Goal: Transaction & Acquisition: Purchase product/service

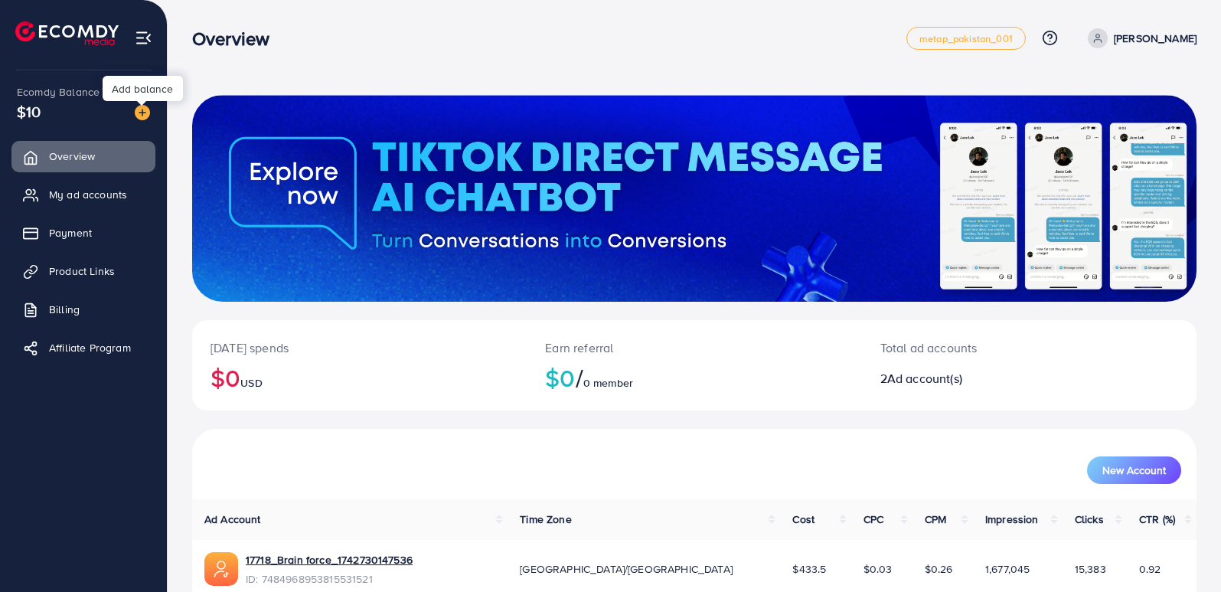
click at [139, 111] on img at bounding box center [142, 112] width 15 height 15
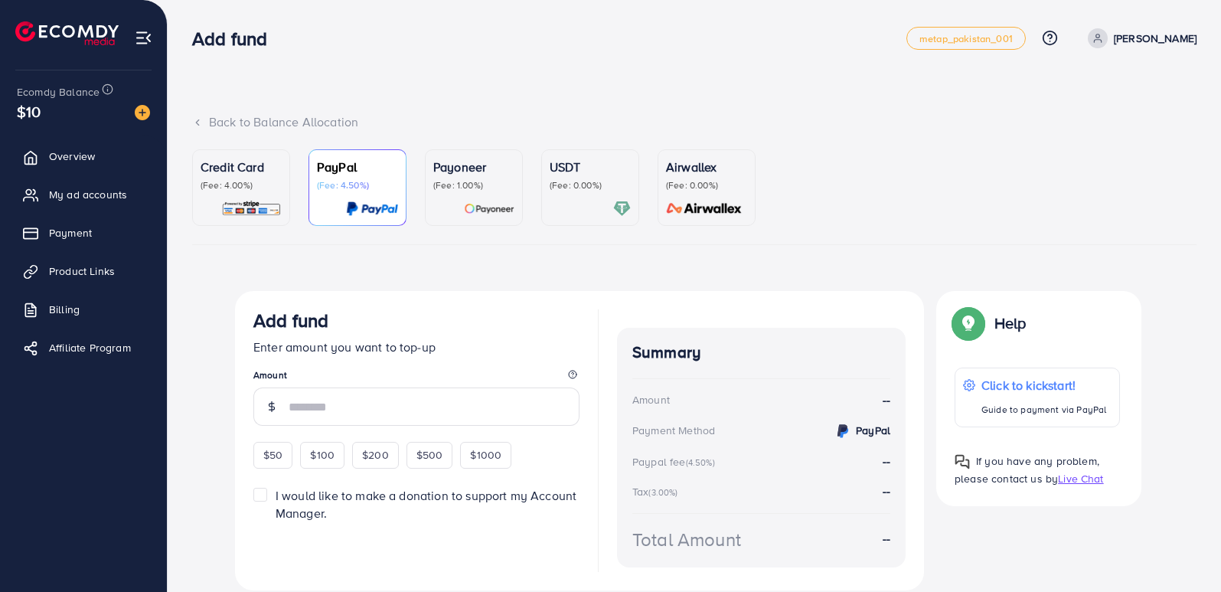
click at [250, 197] on div "Credit Card (Fee: 4.00%)" at bounding box center [241, 188] width 81 height 60
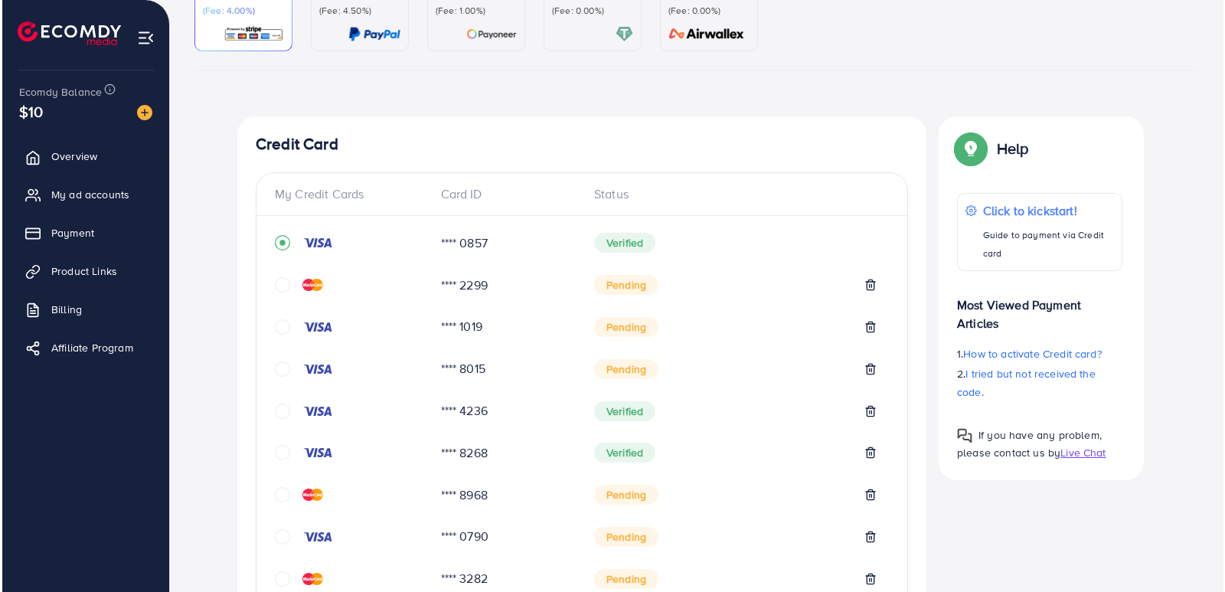
scroll to position [173, 0]
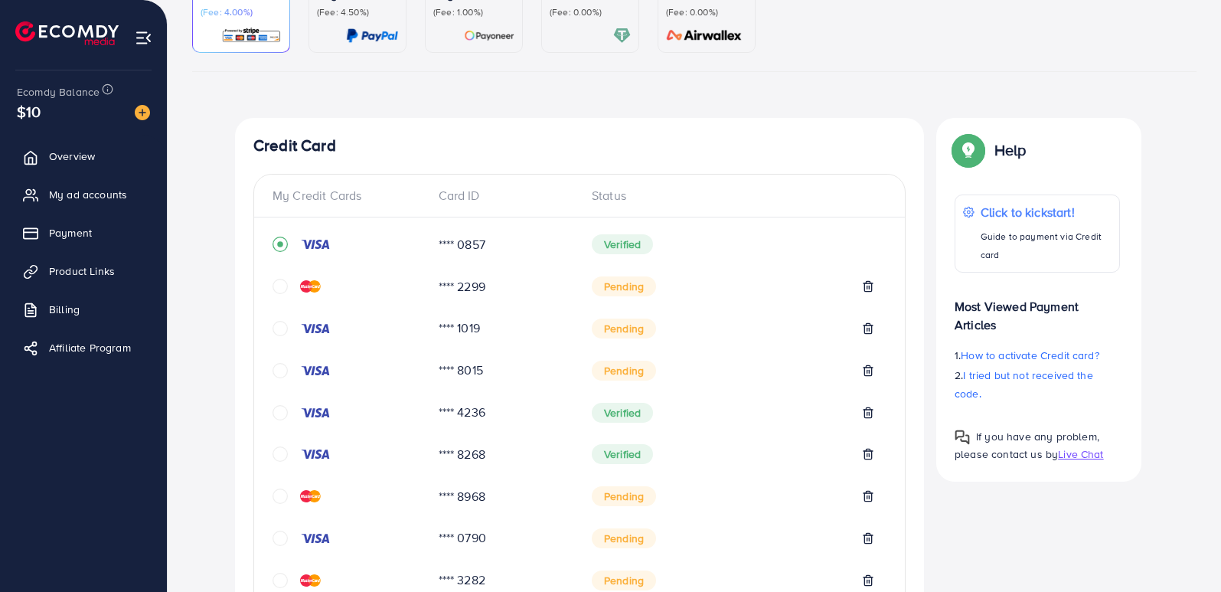
click at [279, 326] on icon "circle" at bounding box center [280, 328] width 15 height 15
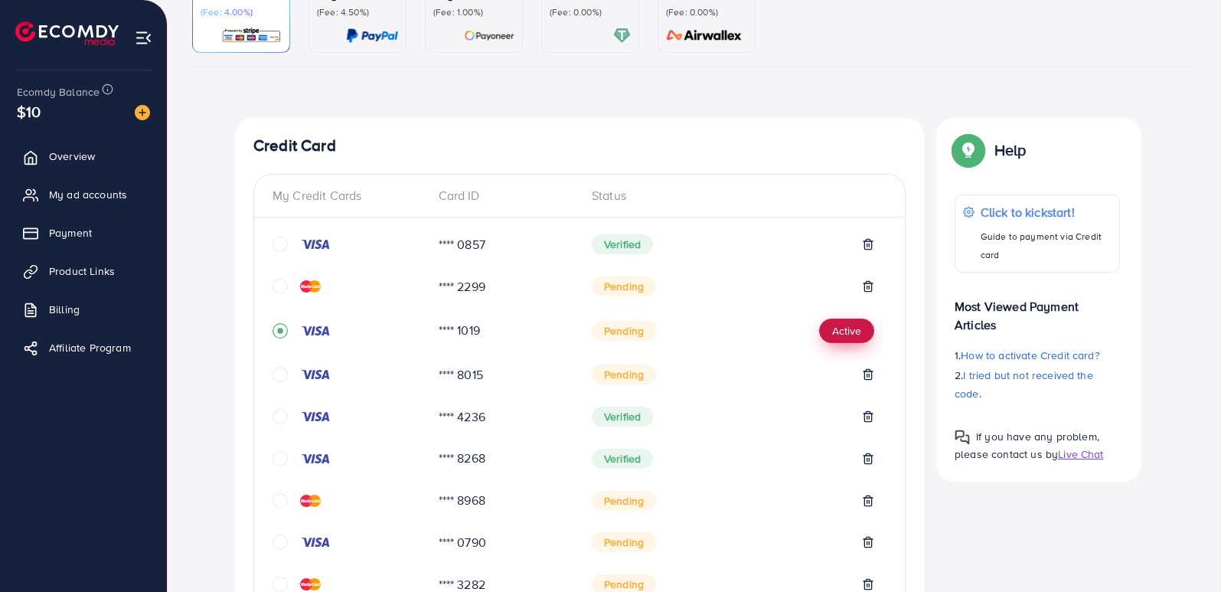
click at [850, 336] on button "Active" at bounding box center [846, 331] width 55 height 25
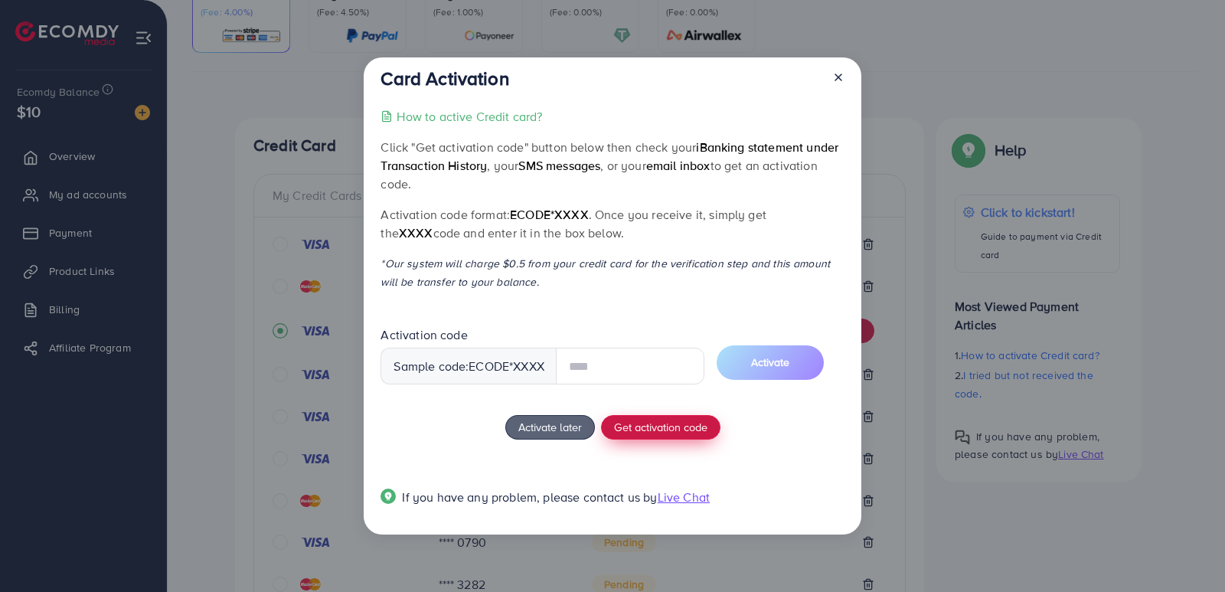
click at [687, 421] on div "How to active Credit card? Click "Get activation code" button below then check …" at bounding box center [612, 315] width 463 height 417
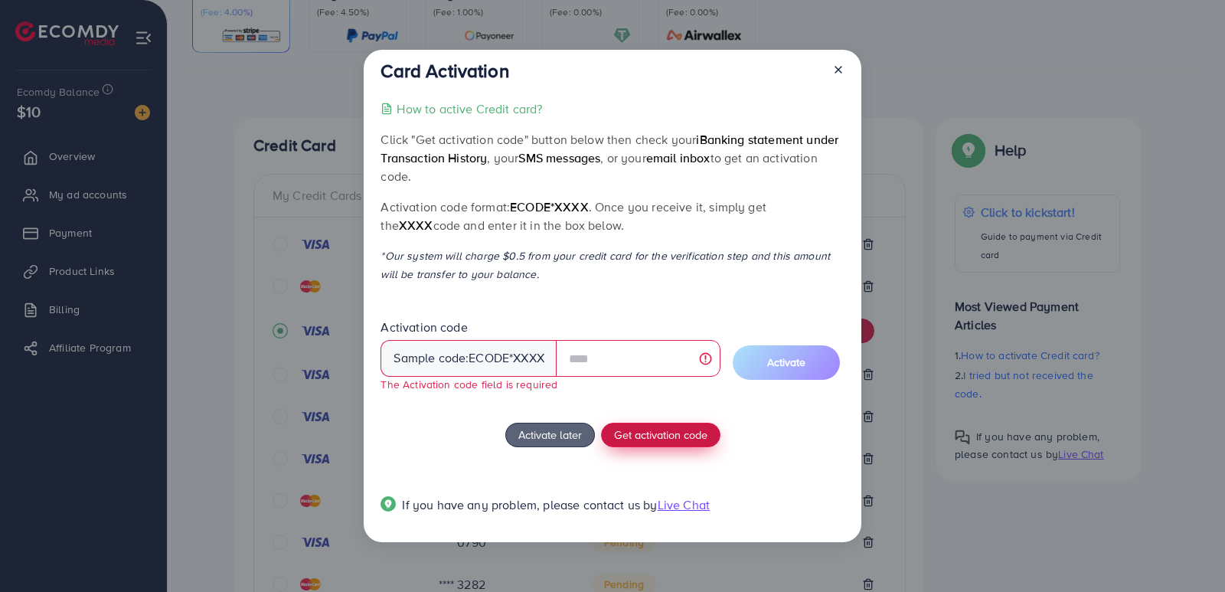
click at [653, 444] on button "Get activation code" at bounding box center [660, 435] width 119 height 25
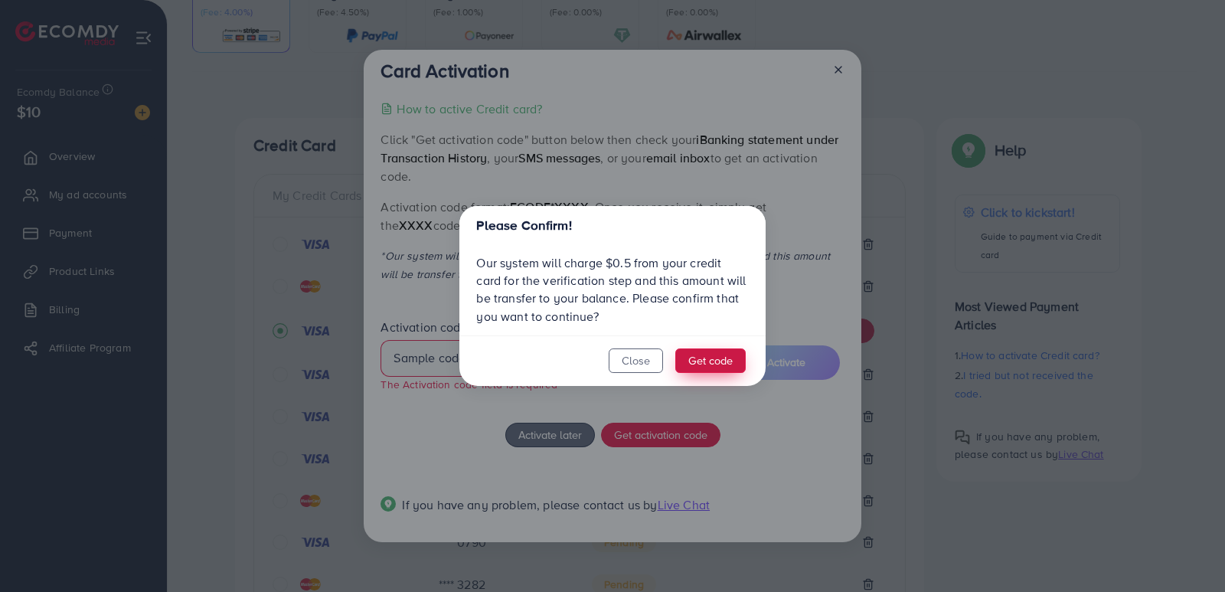
click at [721, 363] on button "Get code" at bounding box center [710, 360] width 70 height 25
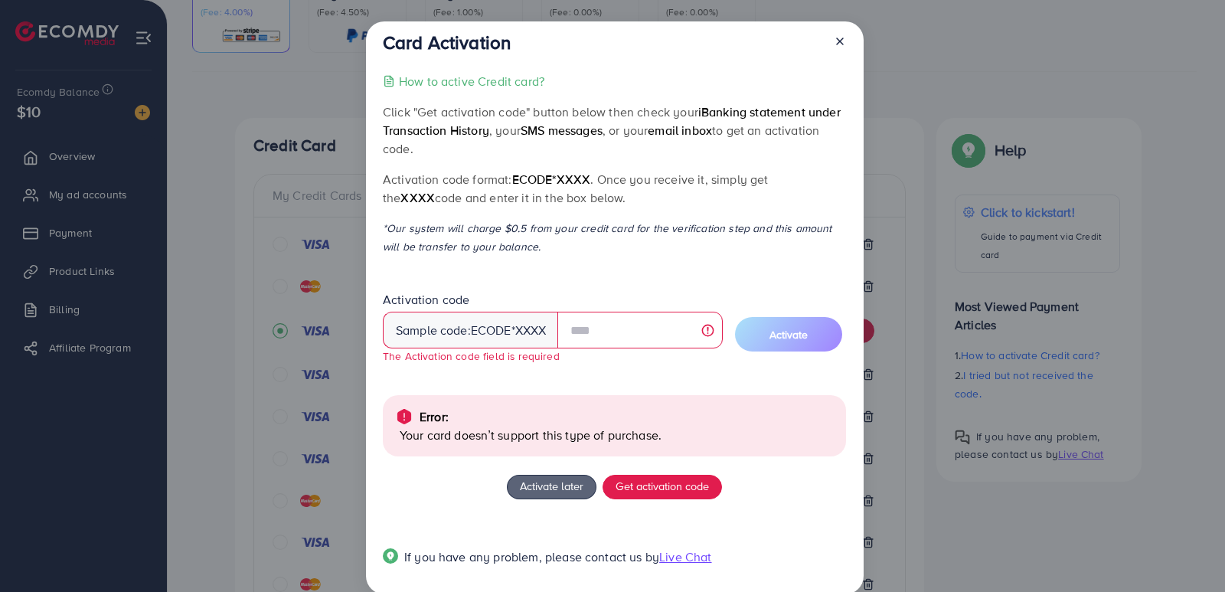
scroll to position [23, 0]
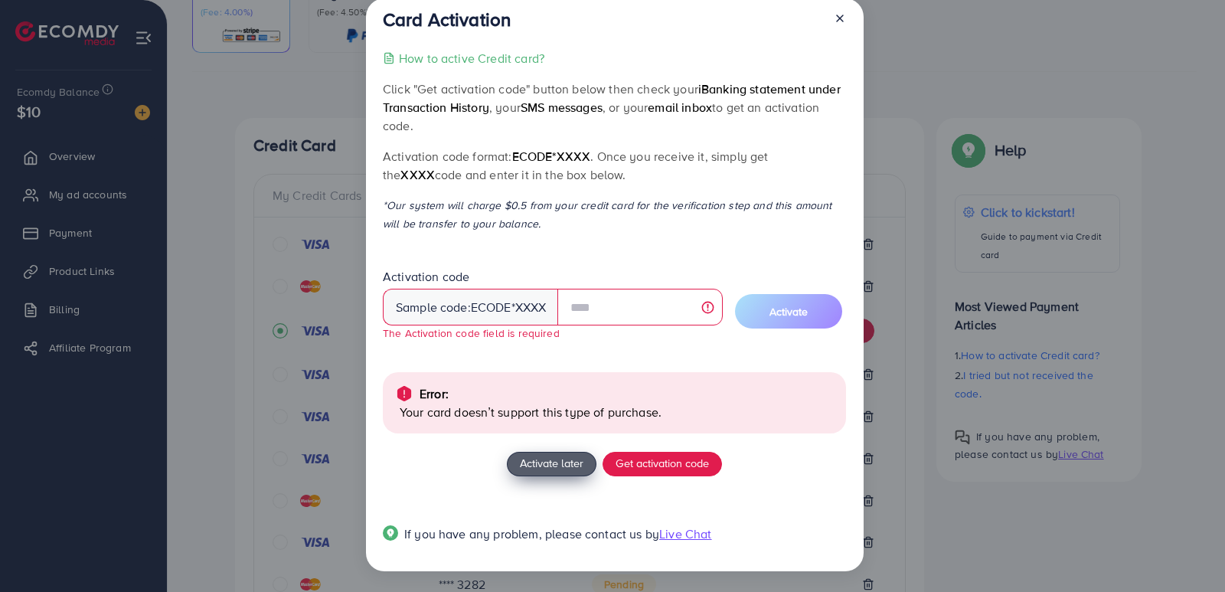
click at [555, 458] on span "Activate later" at bounding box center [552, 463] width 64 height 16
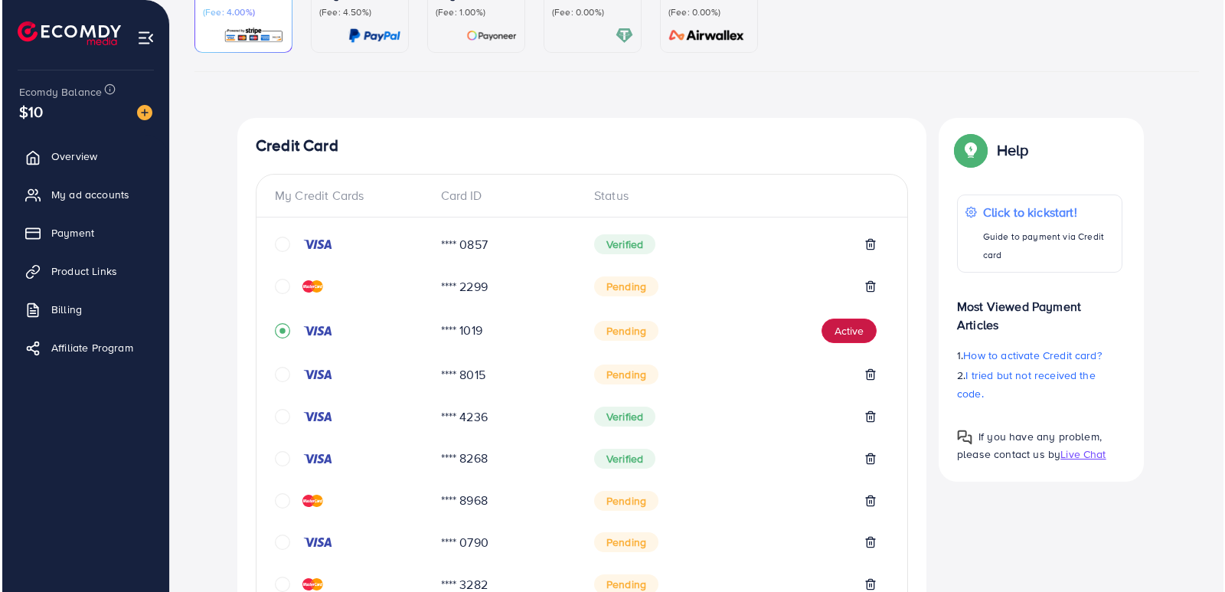
scroll to position [263, 0]
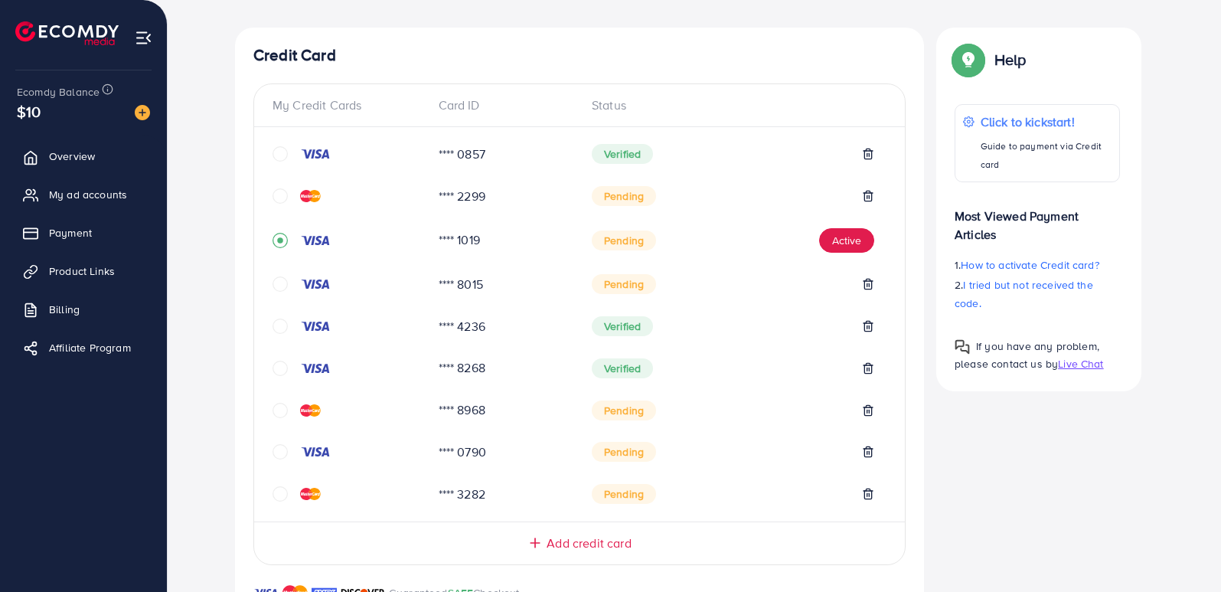
click at [279, 456] on icon "circle" at bounding box center [280, 451] width 15 height 15
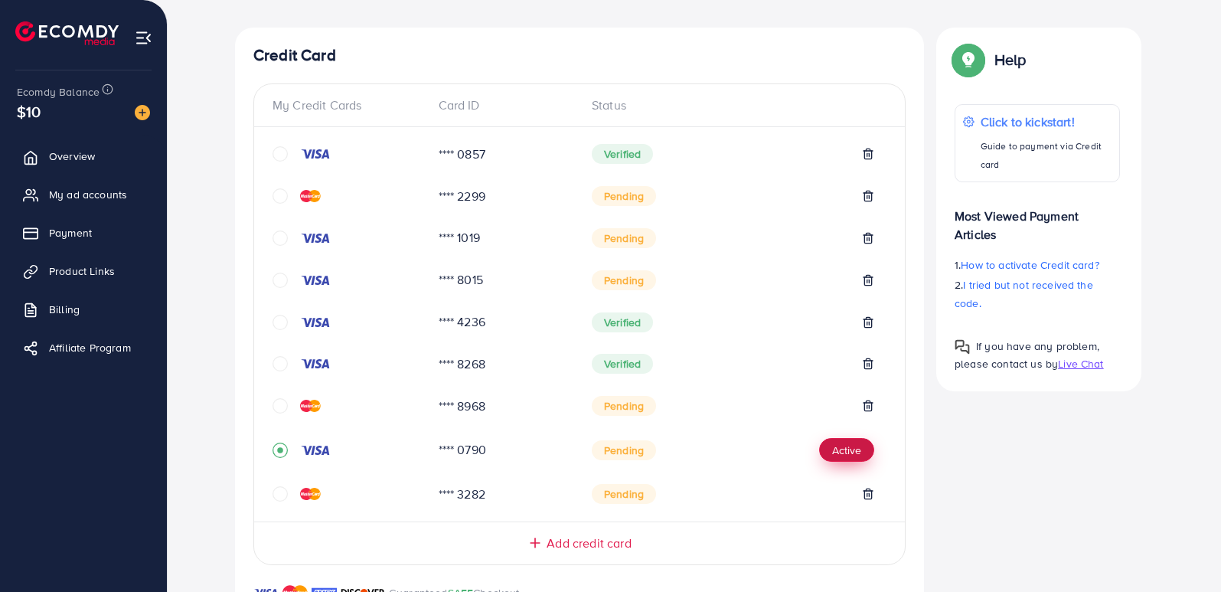
click at [851, 447] on button "Active" at bounding box center [846, 450] width 55 height 25
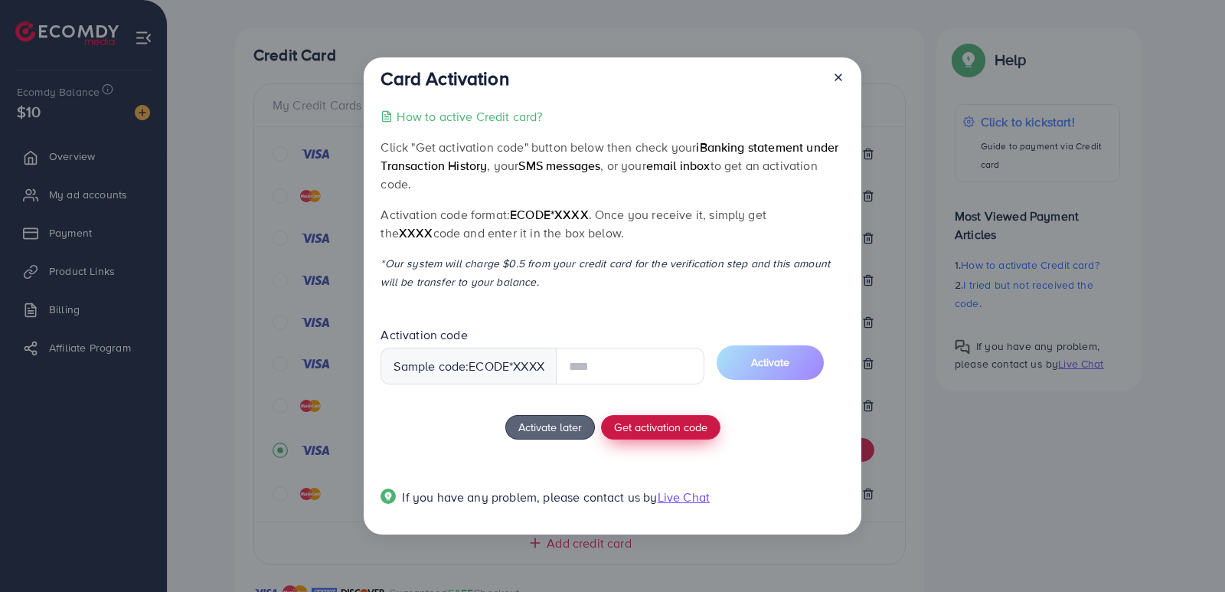
click at [695, 434] on span "Get activation code" at bounding box center [660, 427] width 93 height 16
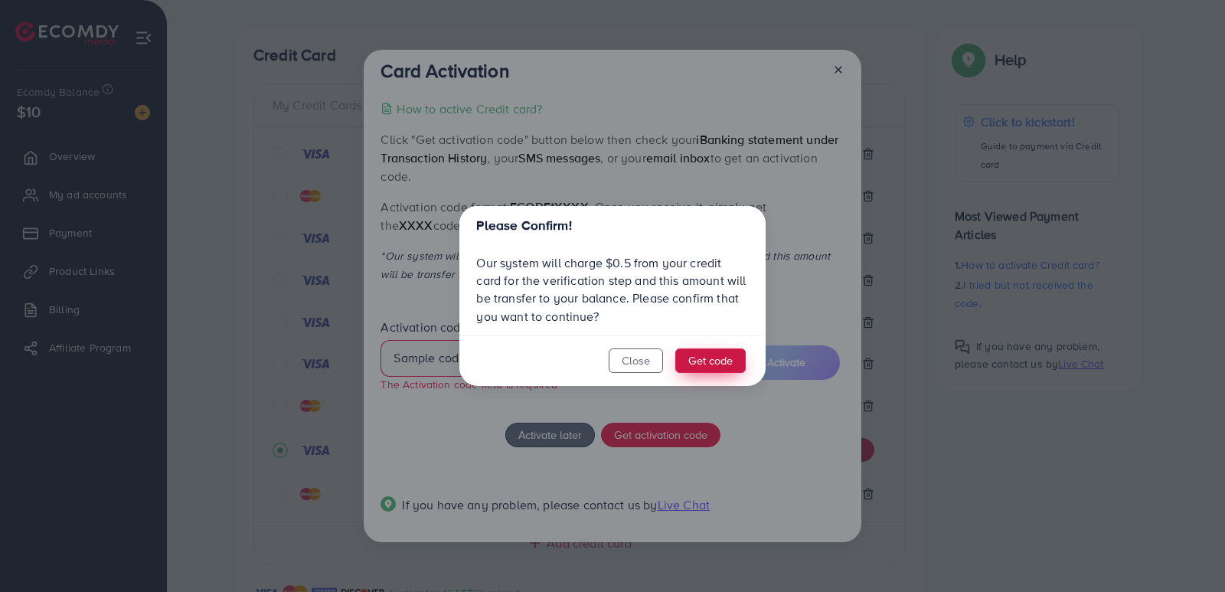
click at [695, 371] on button "Get code" at bounding box center [710, 360] width 70 height 25
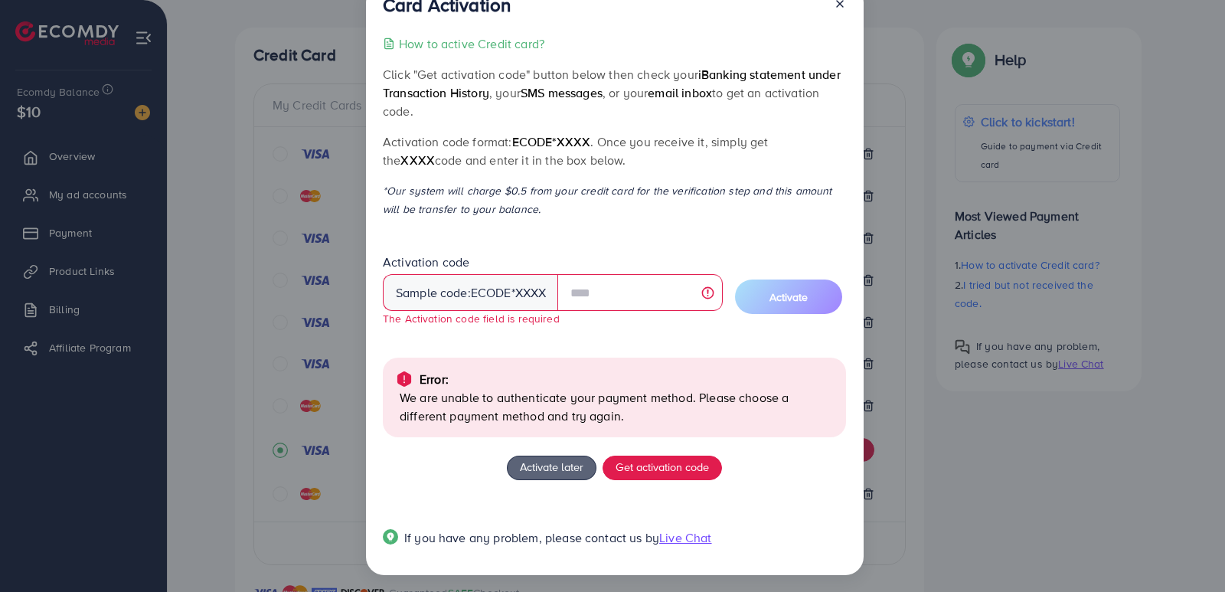
scroll to position [41, 0]
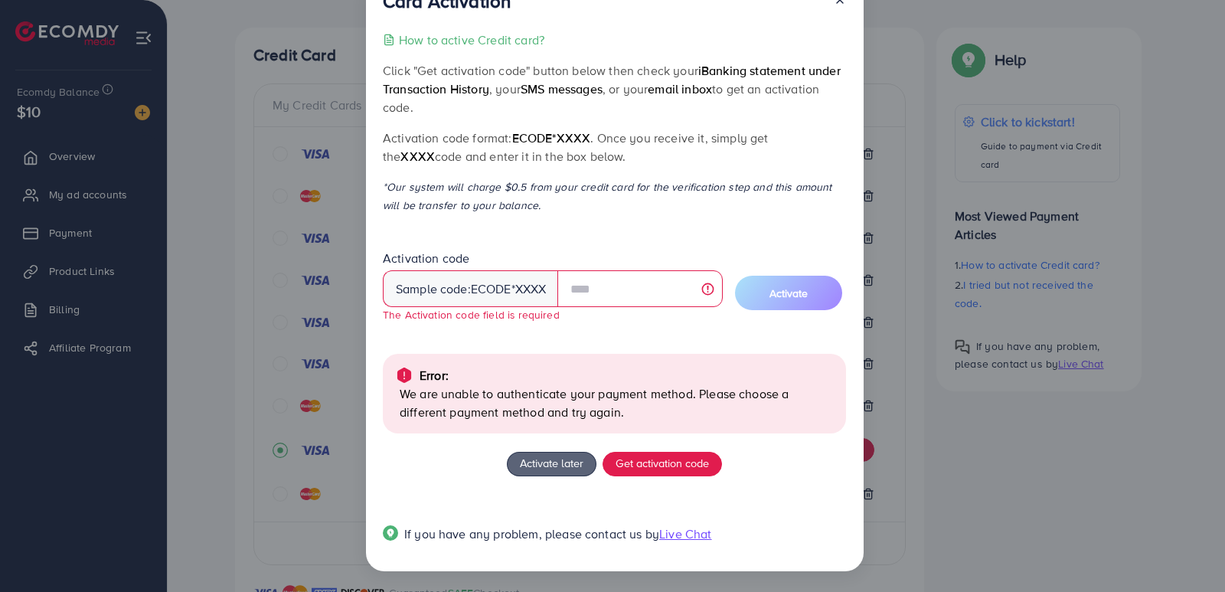
click at [838, 68] on span "iBanking statement under Transaction History" at bounding box center [612, 79] width 458 height 35
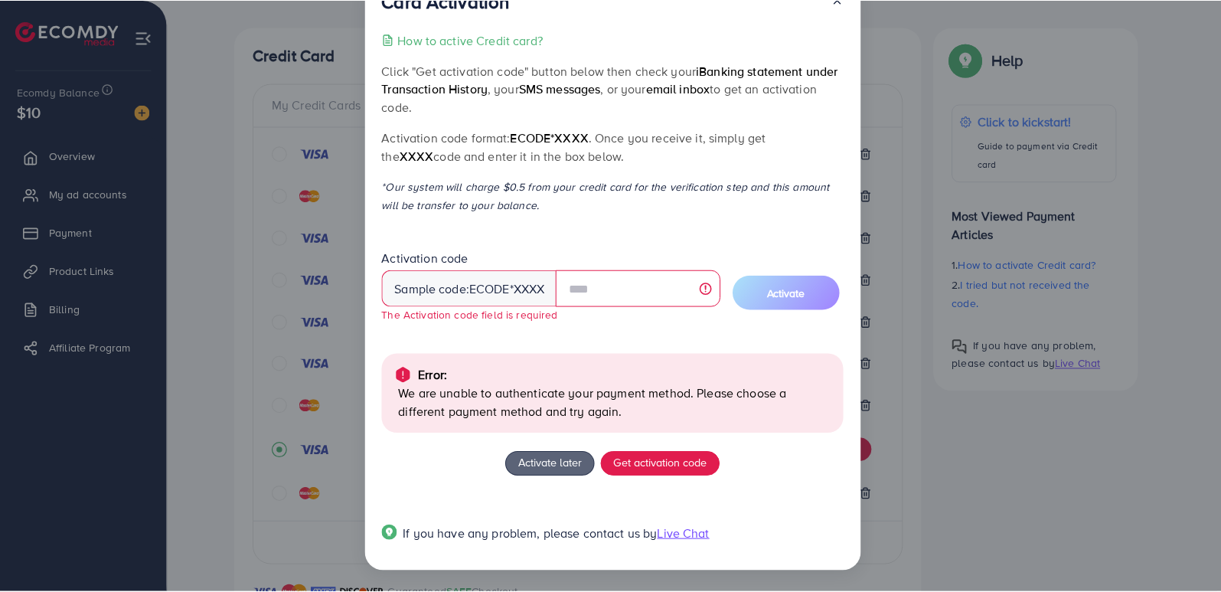
scroll to position [0, 0]
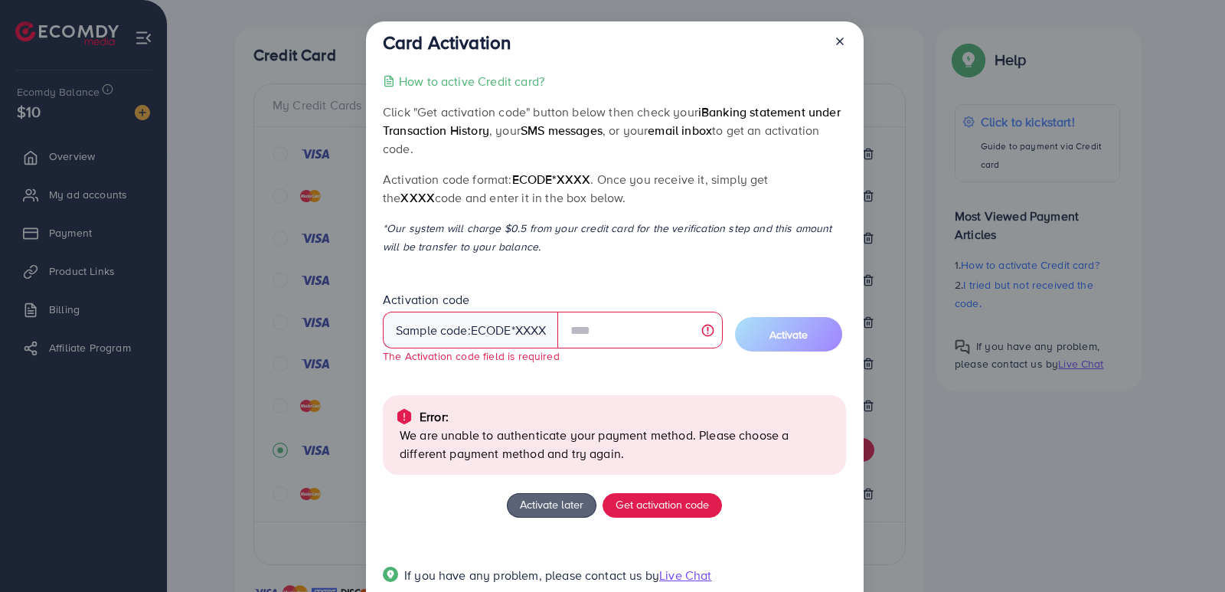
click at [837, 40] on line at bounding box center [840, 41] width 6 height 6
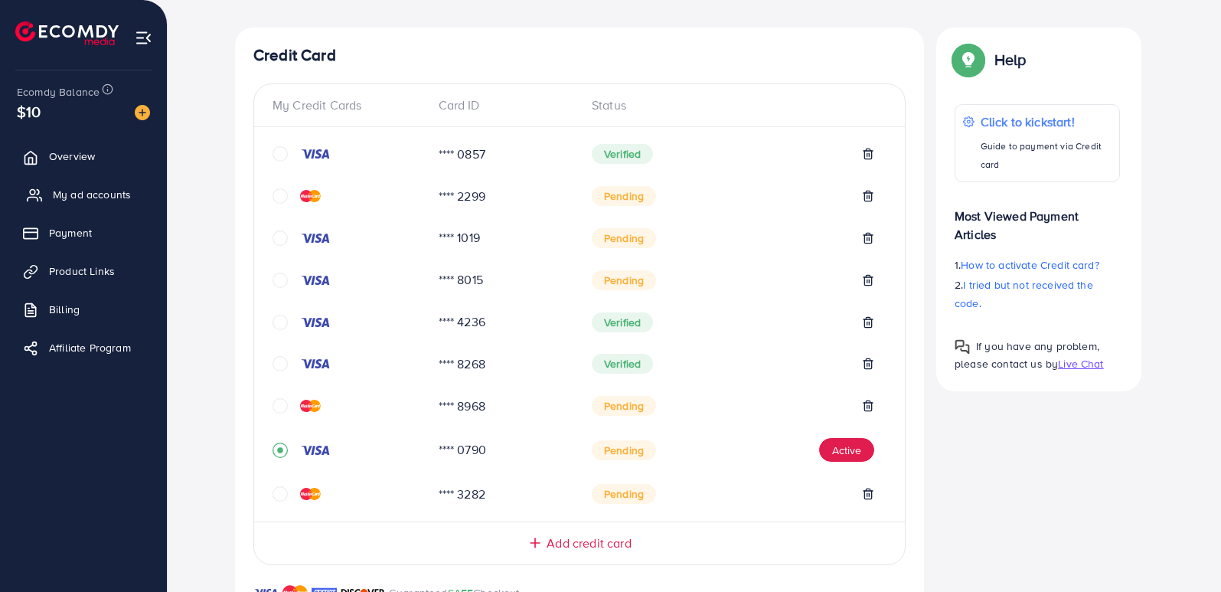
click at [87, 188] on span "My ad accounts" at bounding box center [92, 194] width 78 height 15
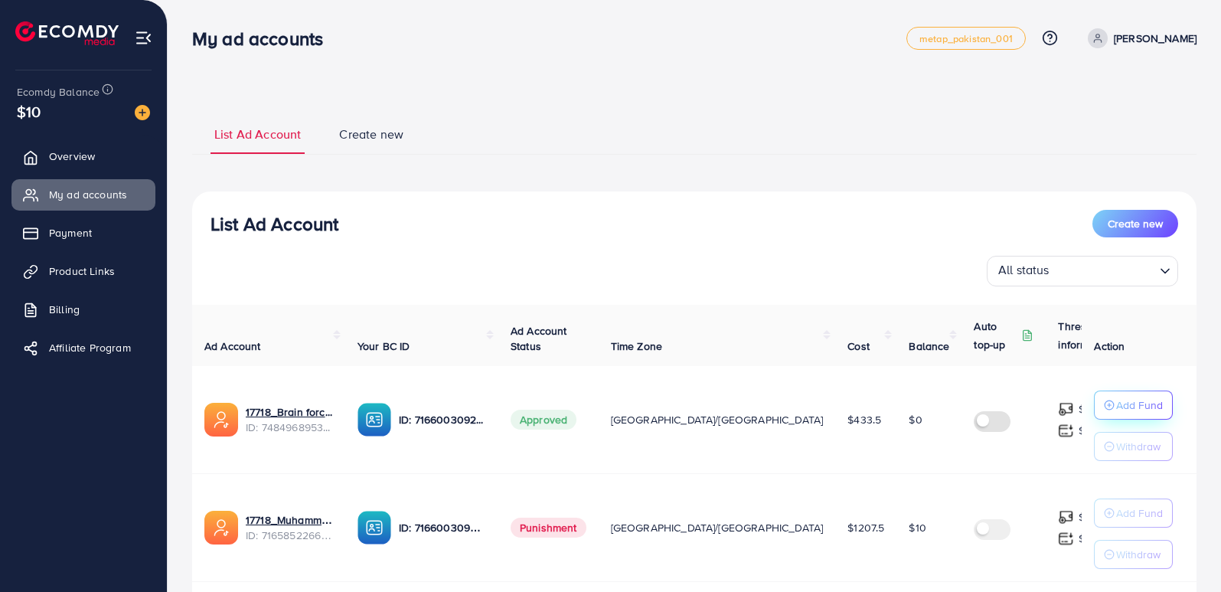
click at [1116, 401] on p "Add Fund" at bounding box center [1139, 405] width 47 height 18
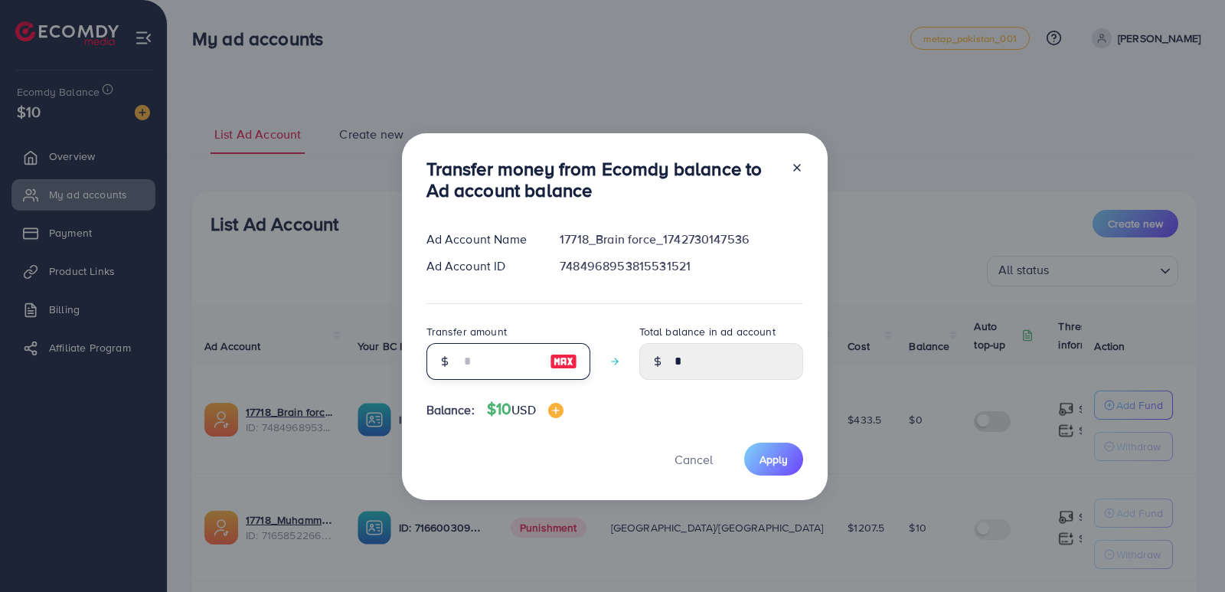
click at [489, 371] on input "number" at bounding box center [500, 361] width 77 height 37
type input "*"
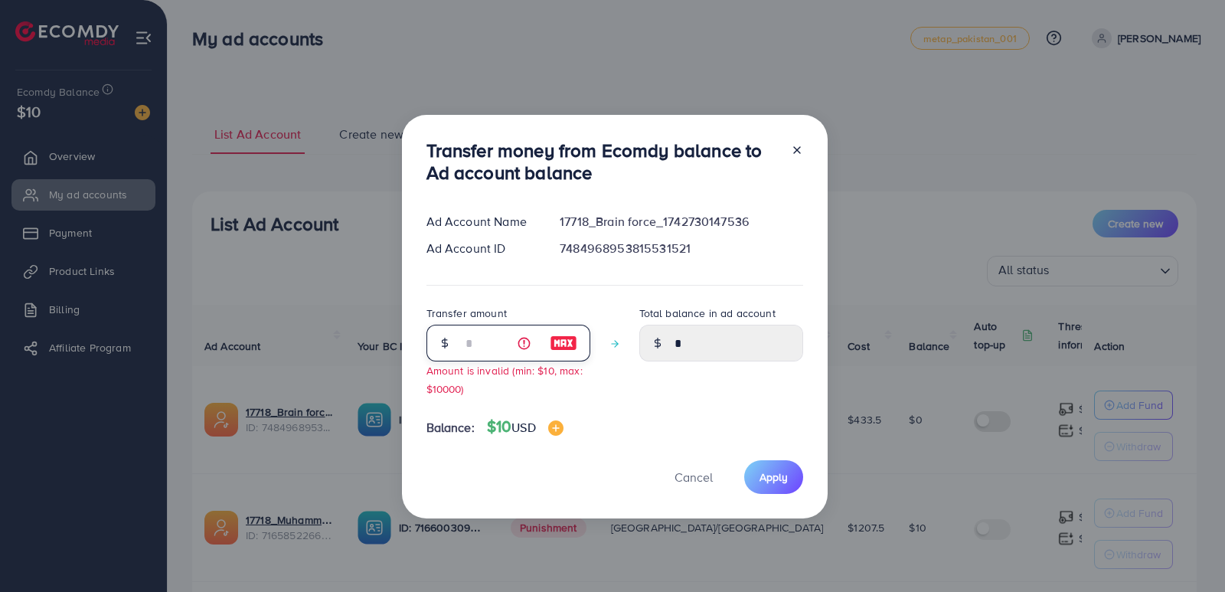
type input "****"
type input "**"
type input "*****"
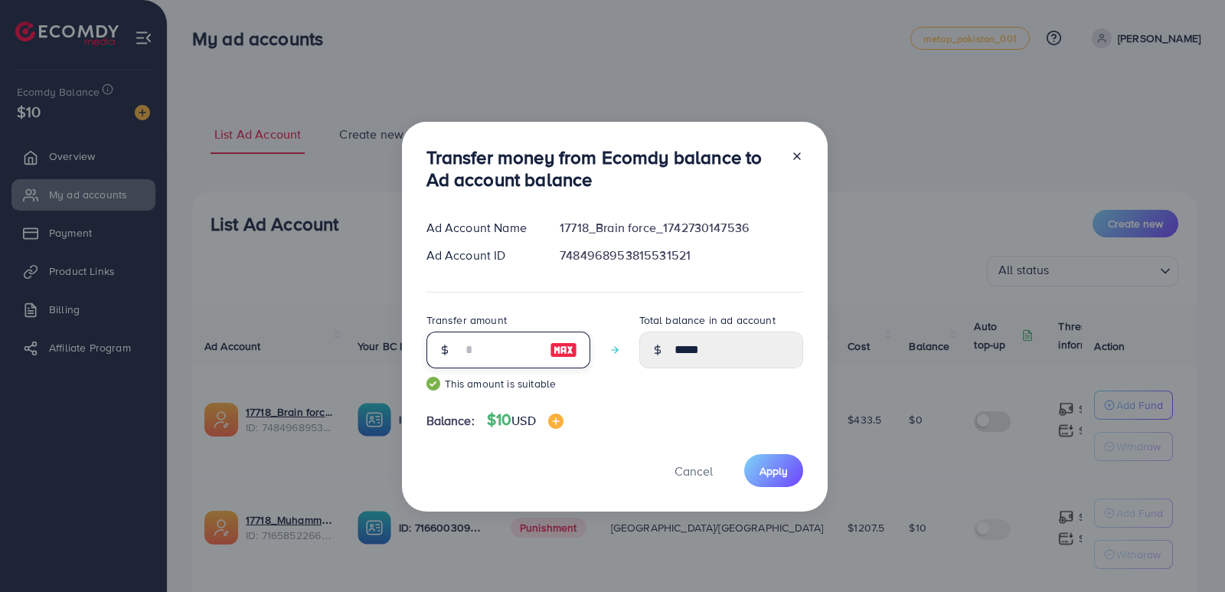
type input "**"
click at [743, 463] on div "Cancel Apply" at bounding box center [615, 470] width 377 height 33
click at [769, 471] on span "Apply" at bounding box center [774, 470] width 28 height 15
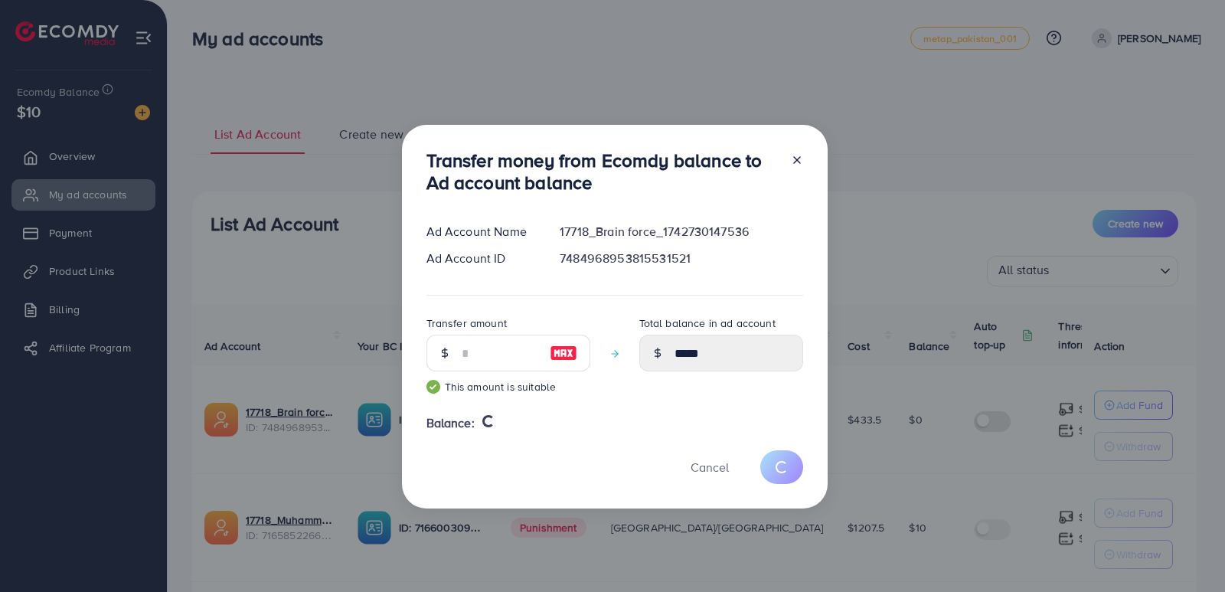
type input "*"
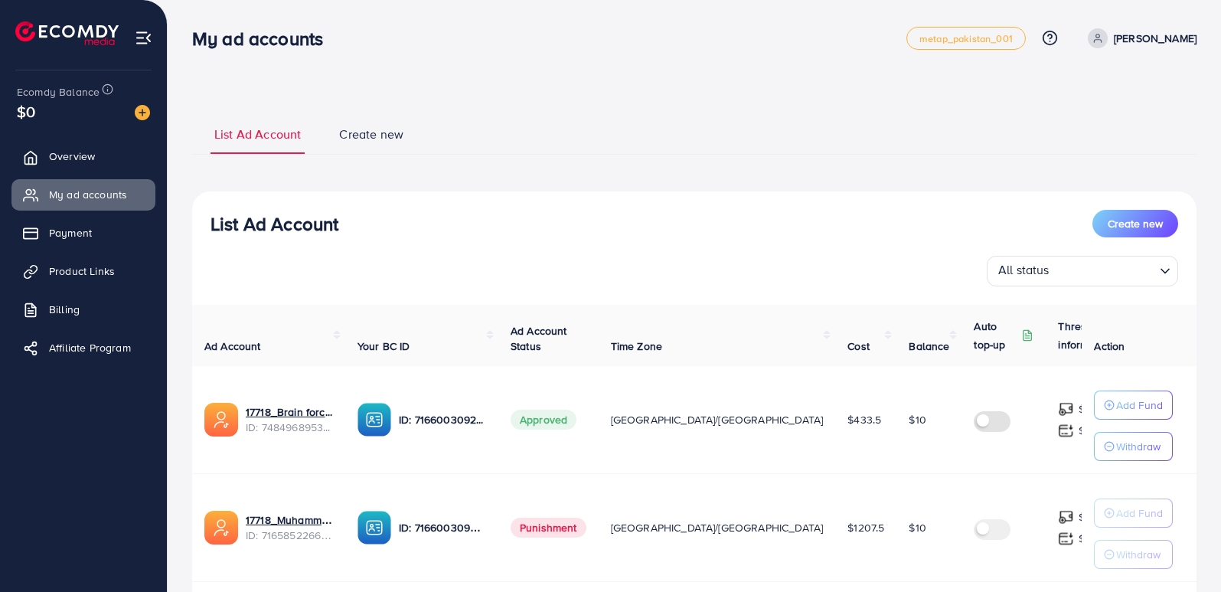
click at [897, 149] on ul "List Ad Account Create new" at bounding box center [694, 133] width 1005 height 41
